Goal: Transaction & Acquisition: Obtain resource

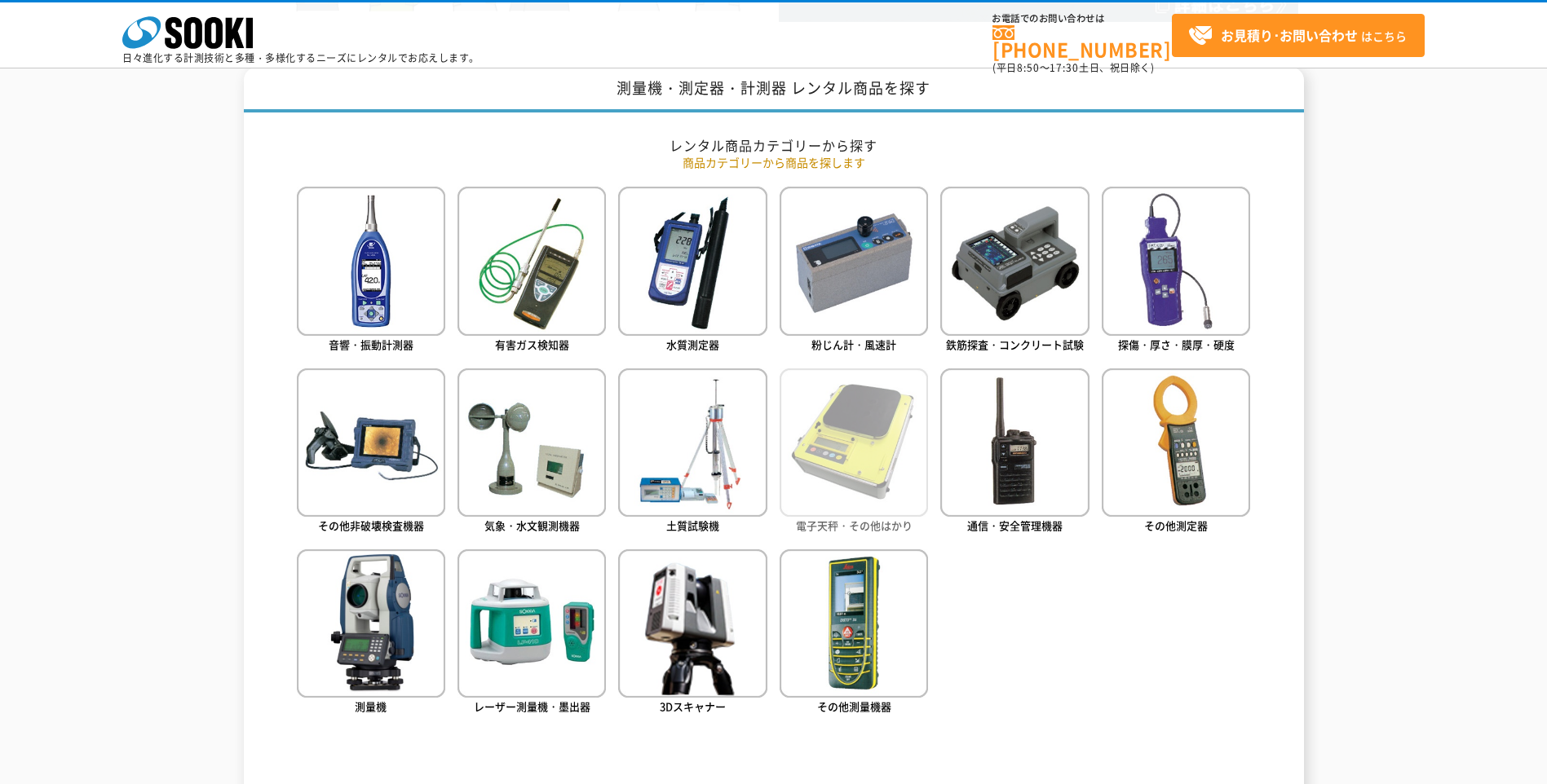
click at [855, 461] on img at bounding box center [853, 442] width 148 height 148
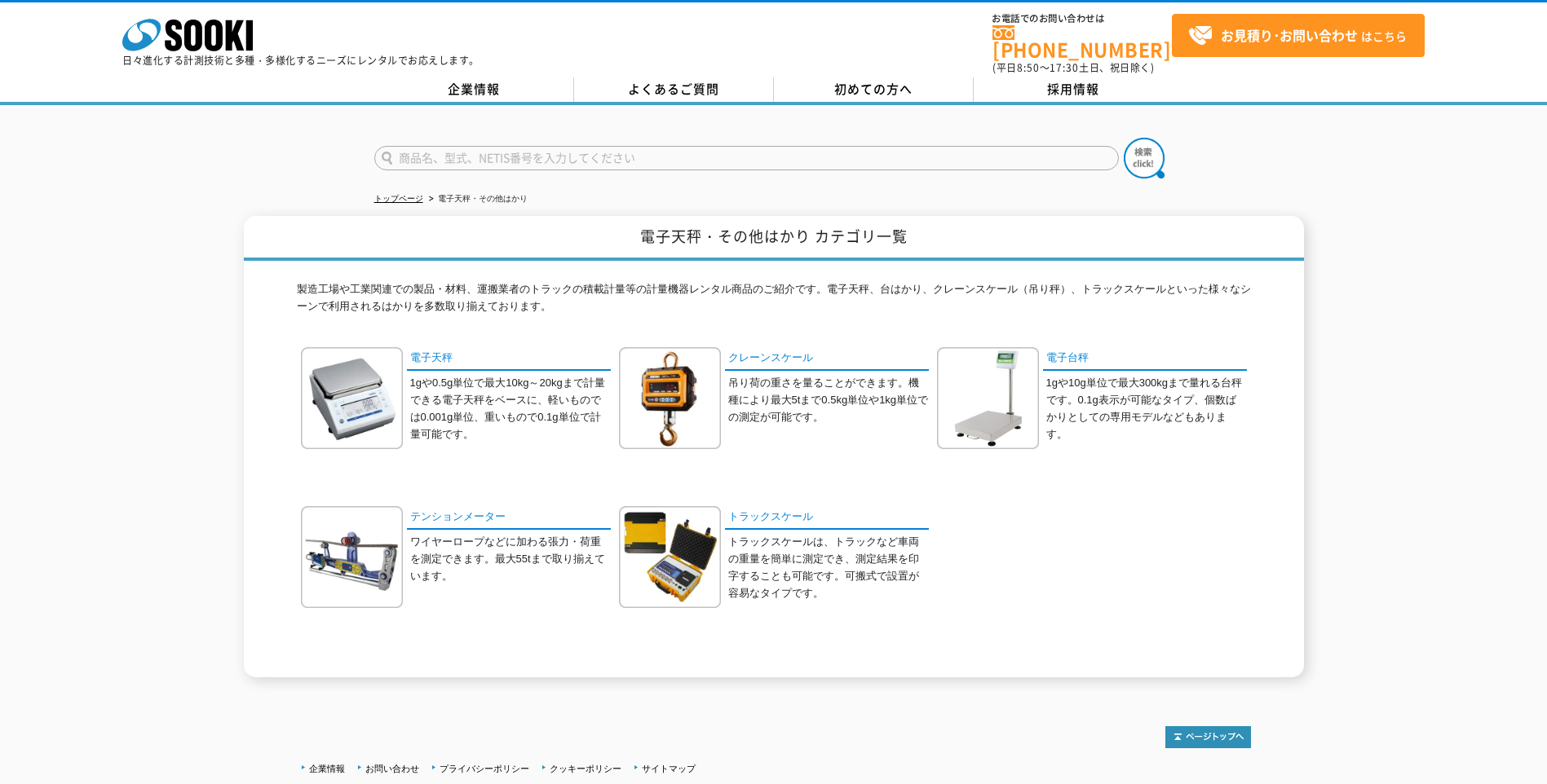
click at [803, 534] on p "トラックスケールは、トラックなど車両の重量を簡単に測定でき、測定結果を印字することも可能です。可搬式で設置が容易なタイプです。" at bounding box center [829, 567] width 201 height 68
click at [775, 511] on link "トラックスケール" at bounding box center [827, 518] width 204 height 23
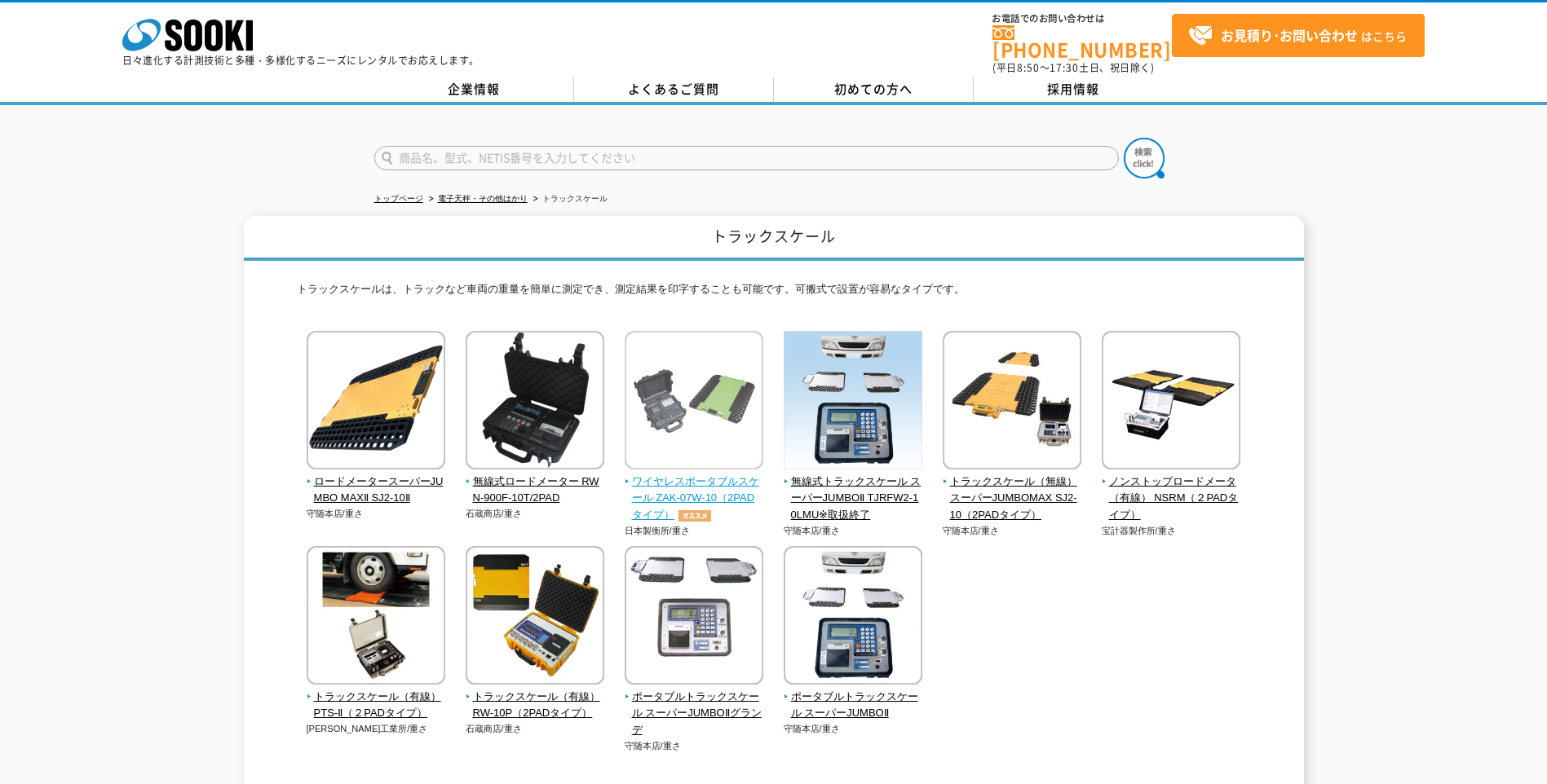
click at [727, 457] on img at bounding box center [694, 402] width 139 height 142
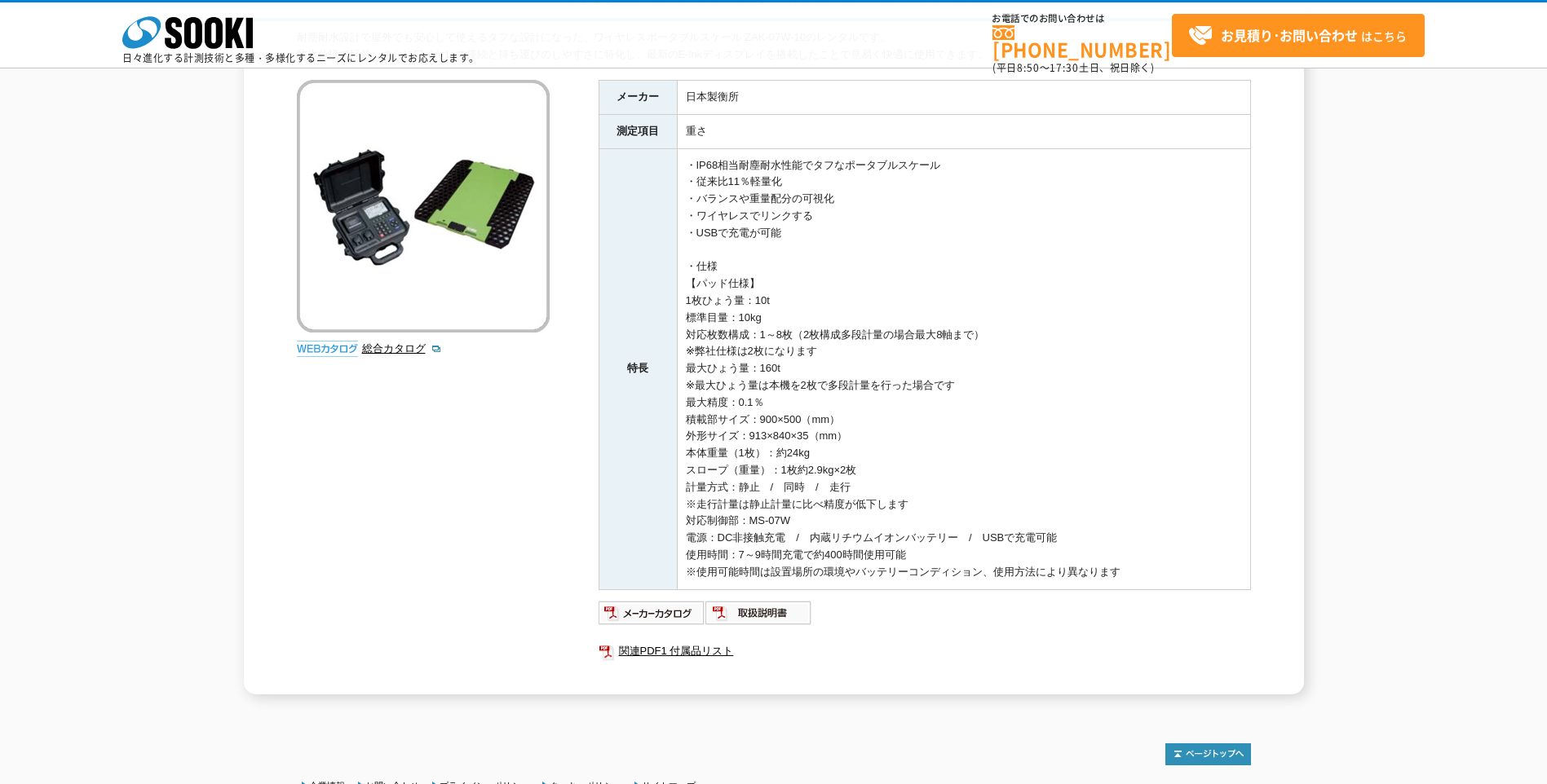
scroll to position [306, 0]
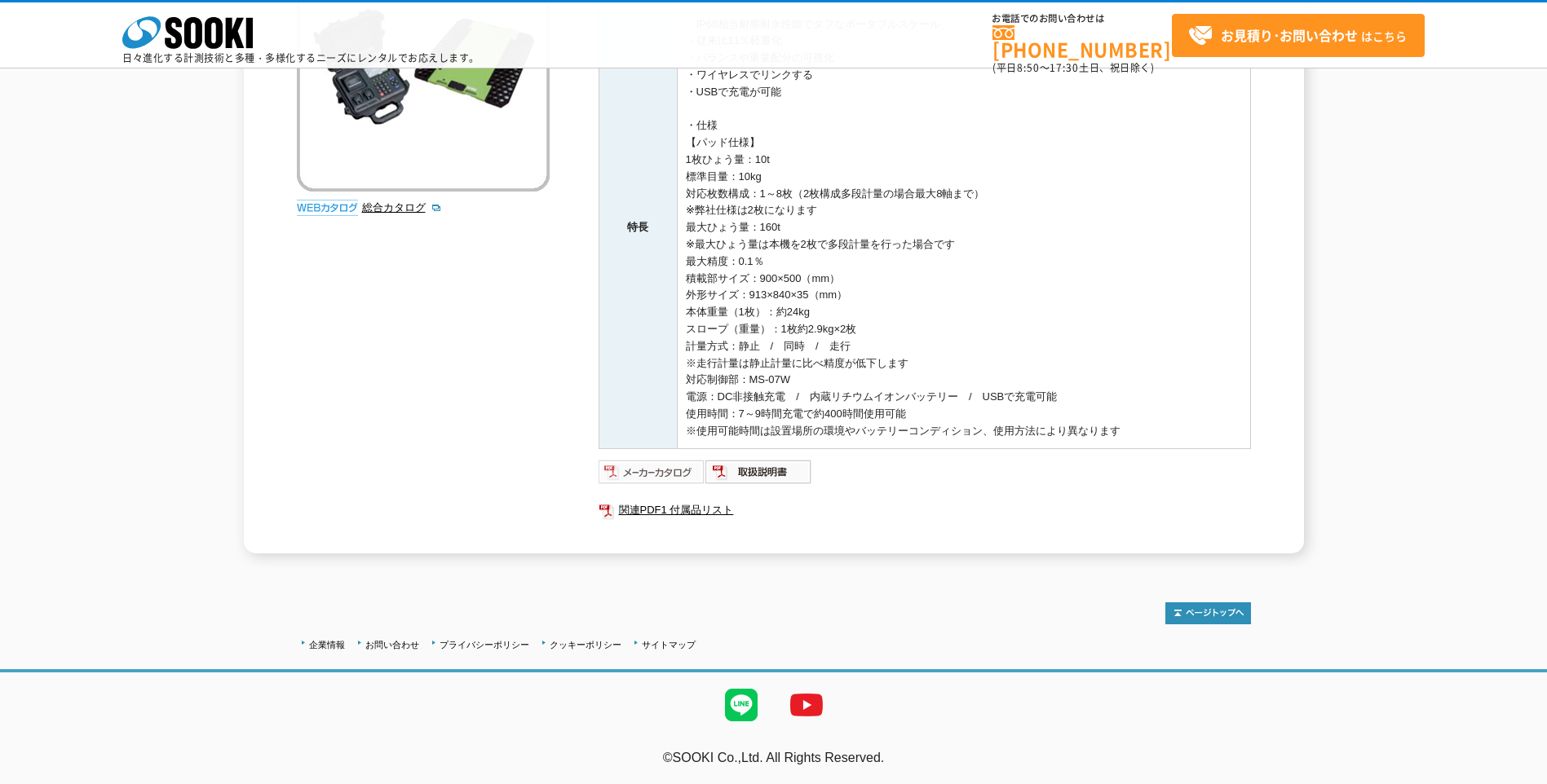
click at [659, 472] on img at bounding box center [652, 471] width 107 height 26
